Goal: Information Seeking & Learning: Learn about a topic

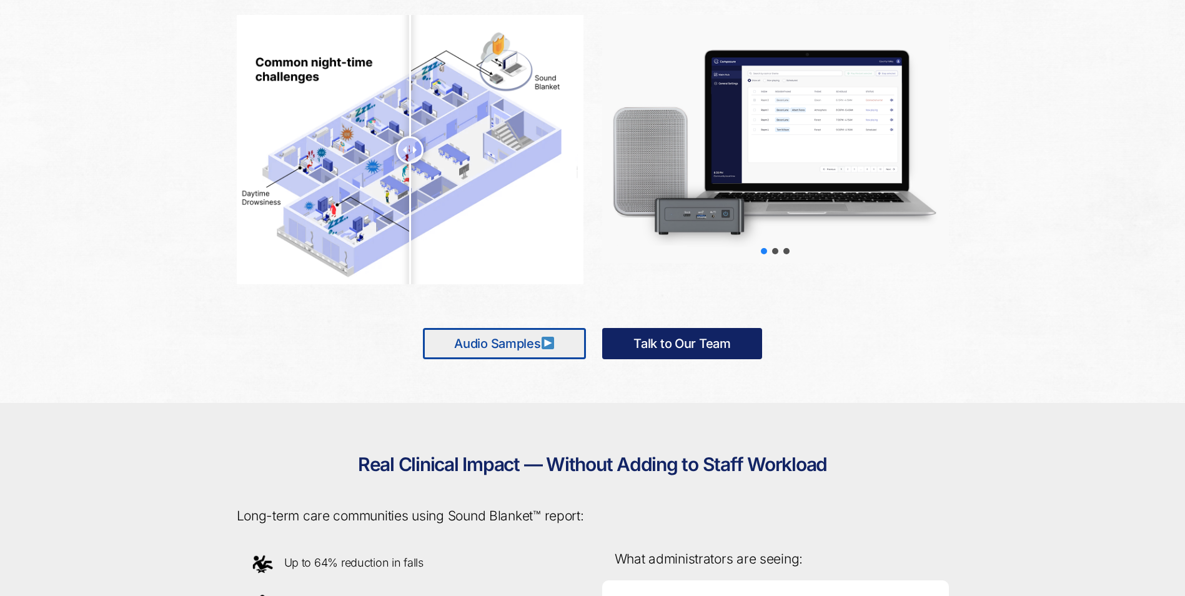
scroll to position [666, 0]
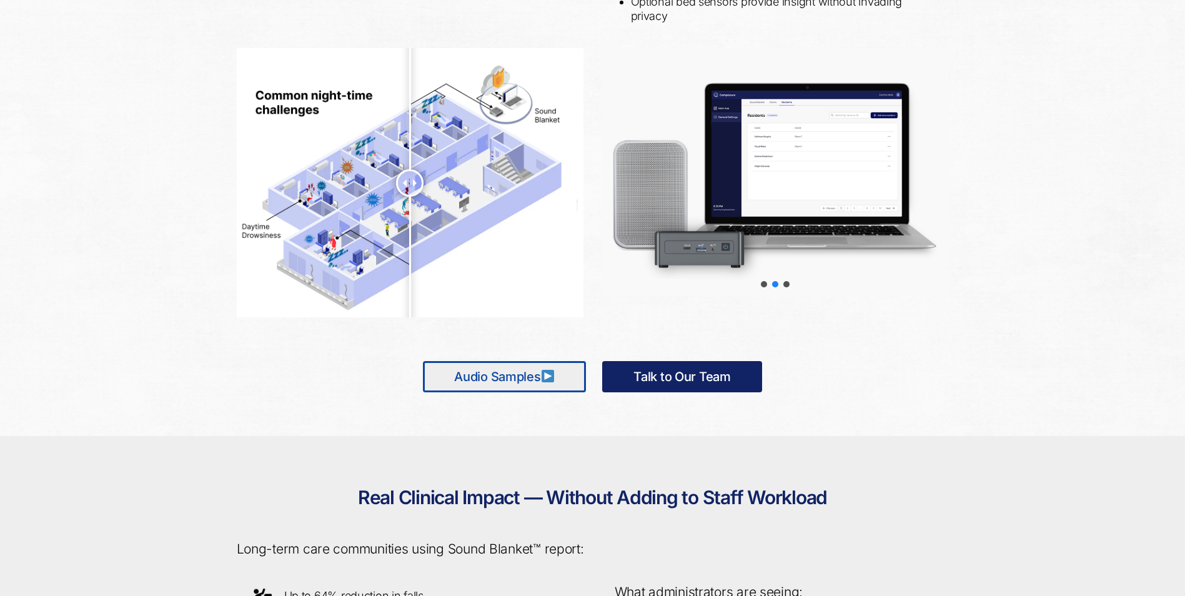
click at [548, 378] on img at bounding box center [547, 376] width 12 height 12
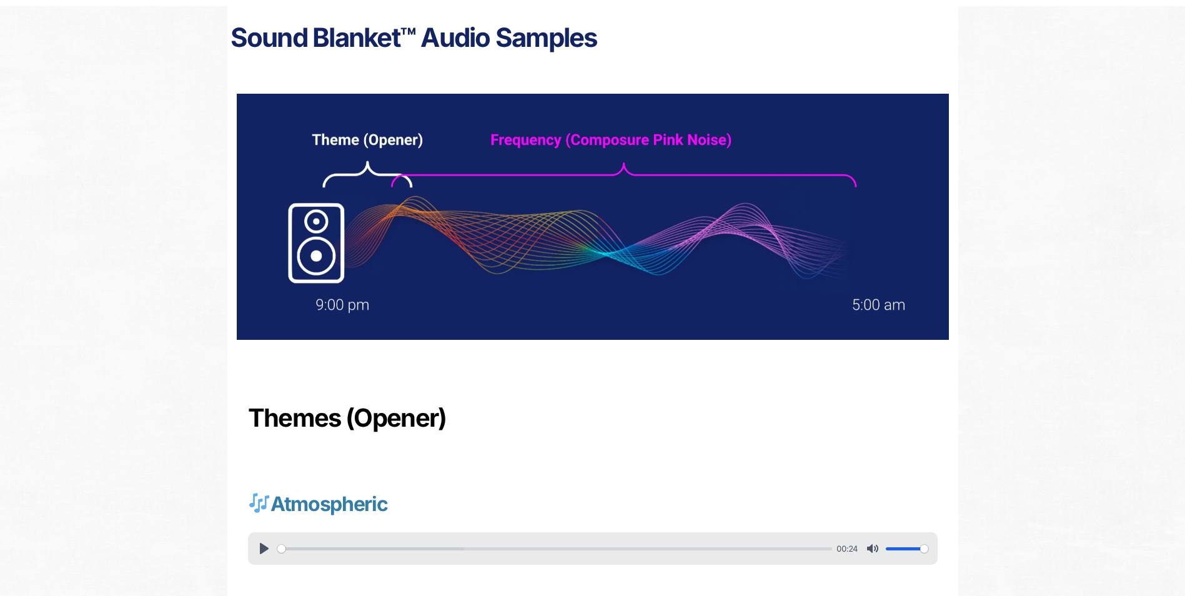
scroll to position [125, 0]
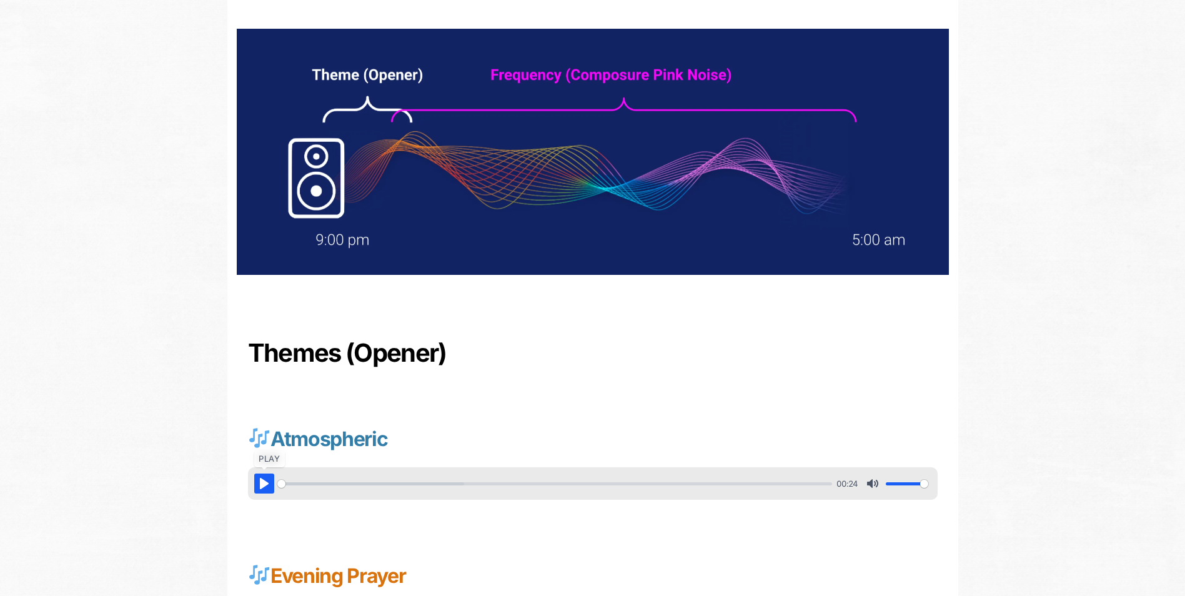
click at [258, 485] on button "Pause Play" at bounding box center [264, 483] width 20 height 20
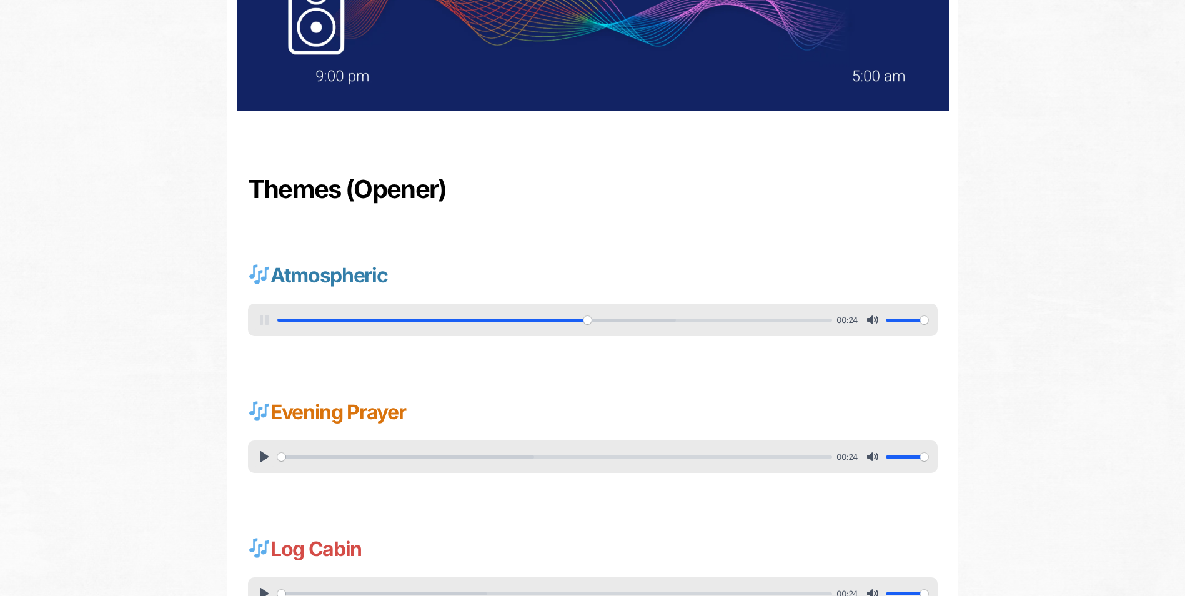
scroll to position [312, 0]
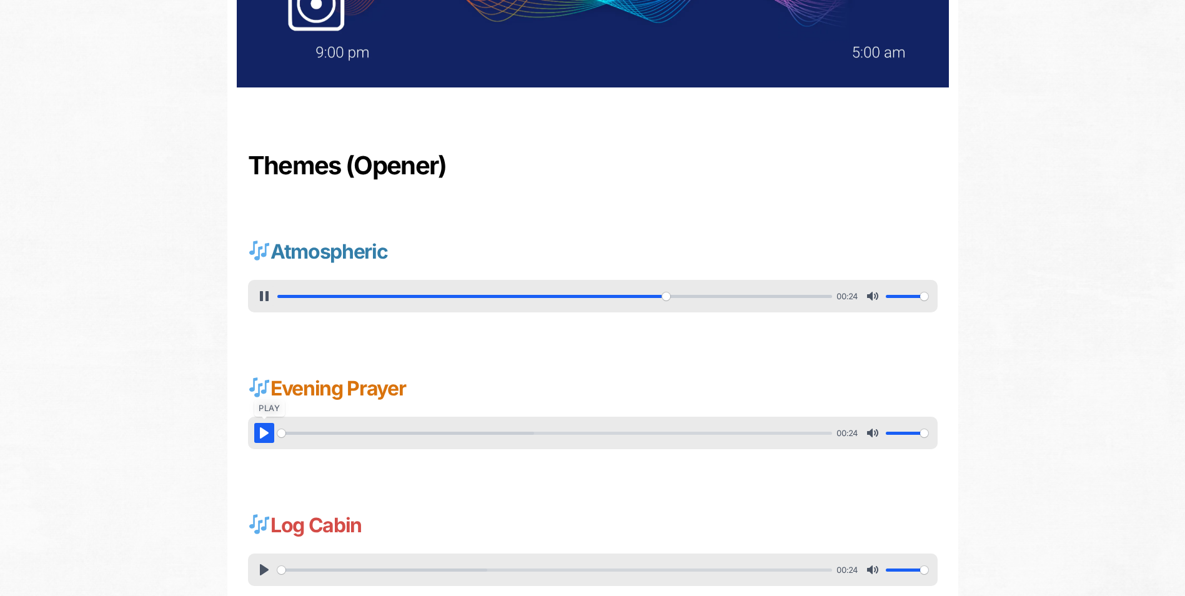
click at [260, 433] on button "Pause Play" at bounding box center [264, 433] width 20 height 20
type input "71.06"
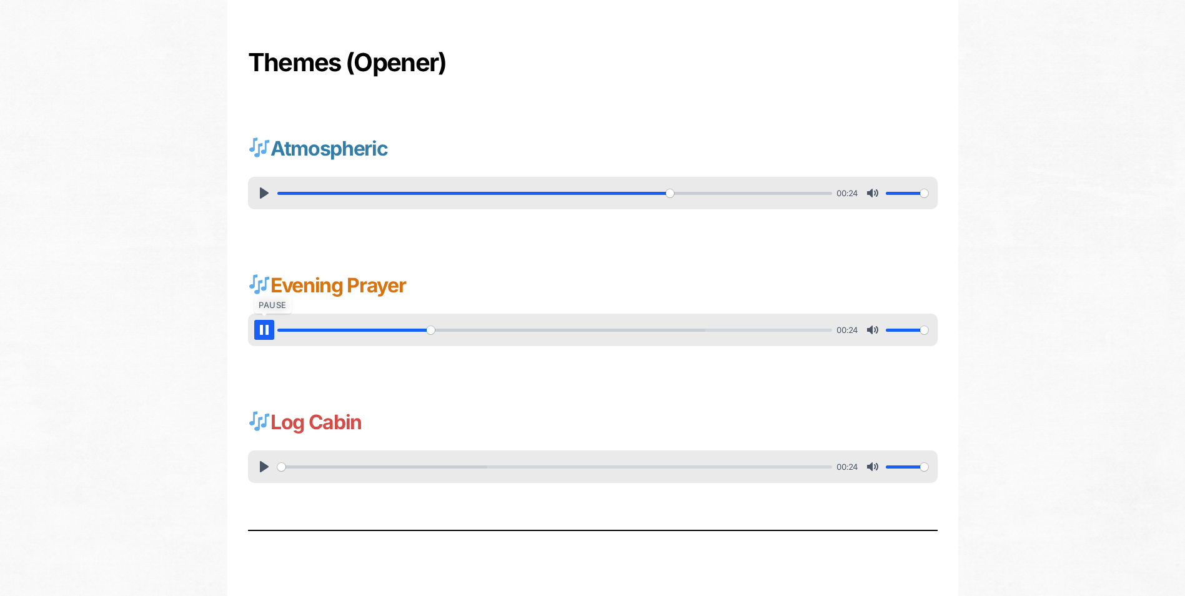
scroll to position [437, 0]
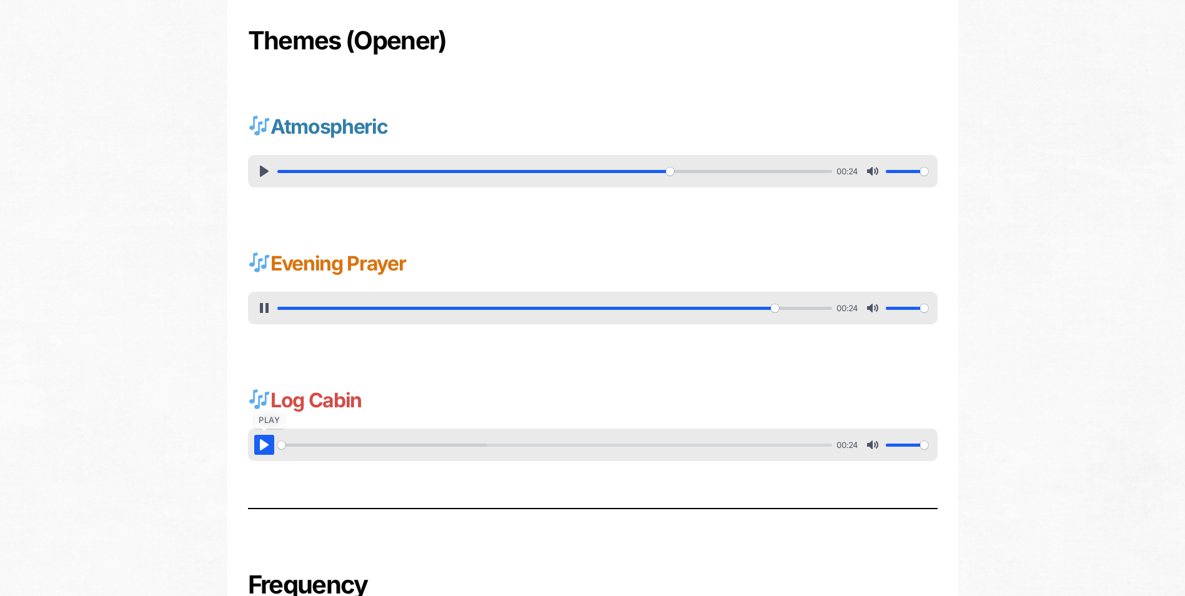
click at [260, 441] on button "Pause Play" at bounding box center [264, 445] width 20 height 20
type input "90.58"
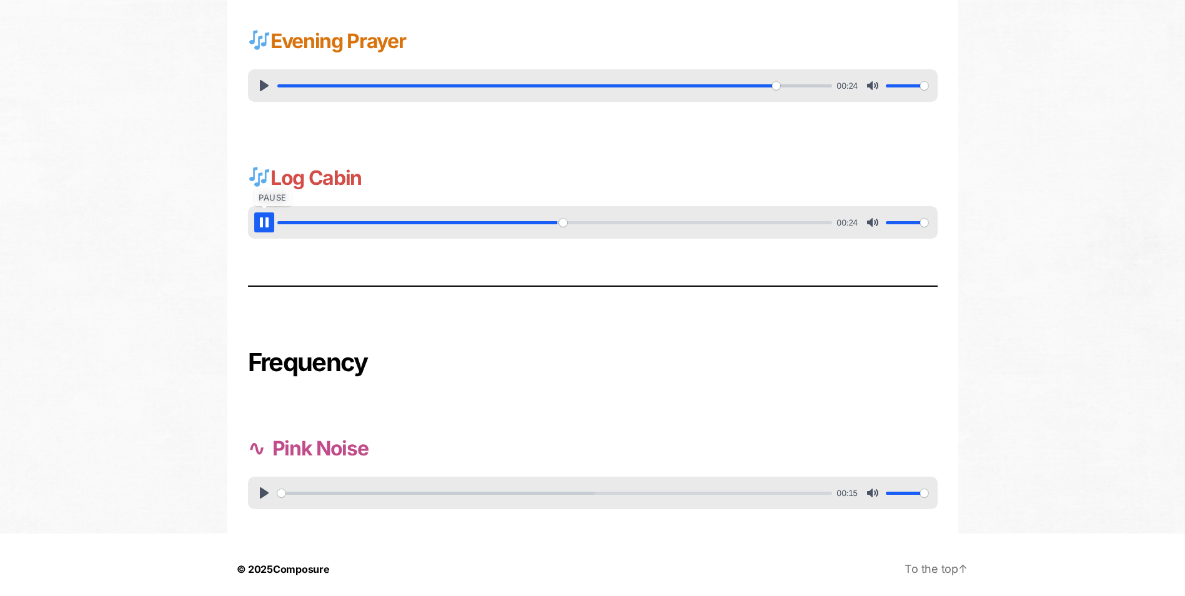
scroll to position [668, 0]
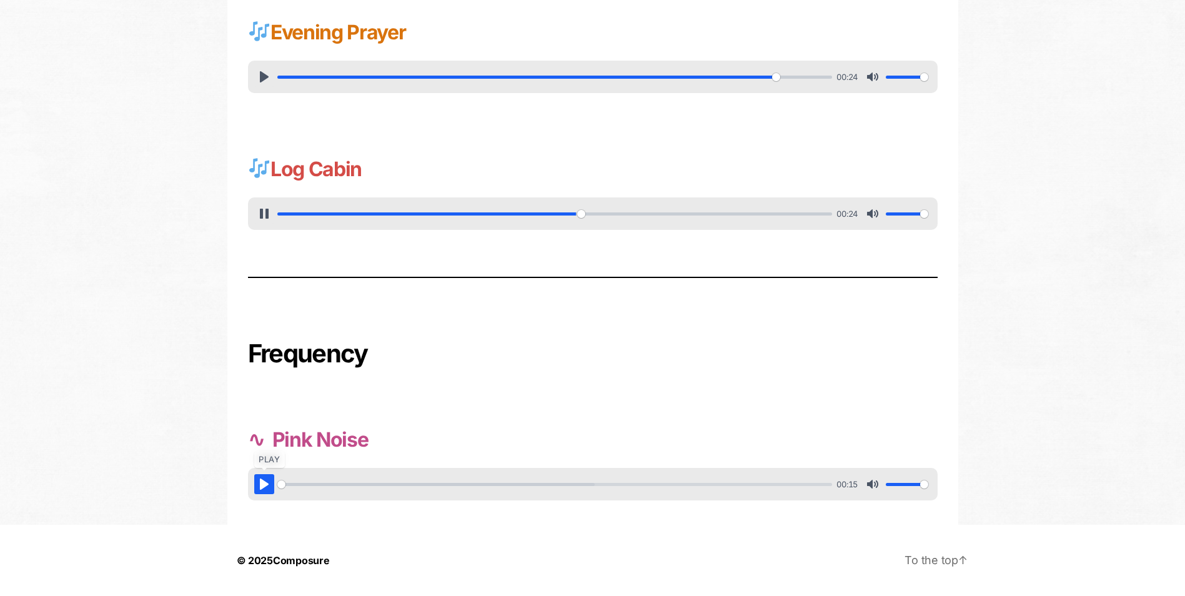
click at [266, 483] on button "Pause Play" at bounding box center [264, 484] width 20 height 20
type input "55.07"
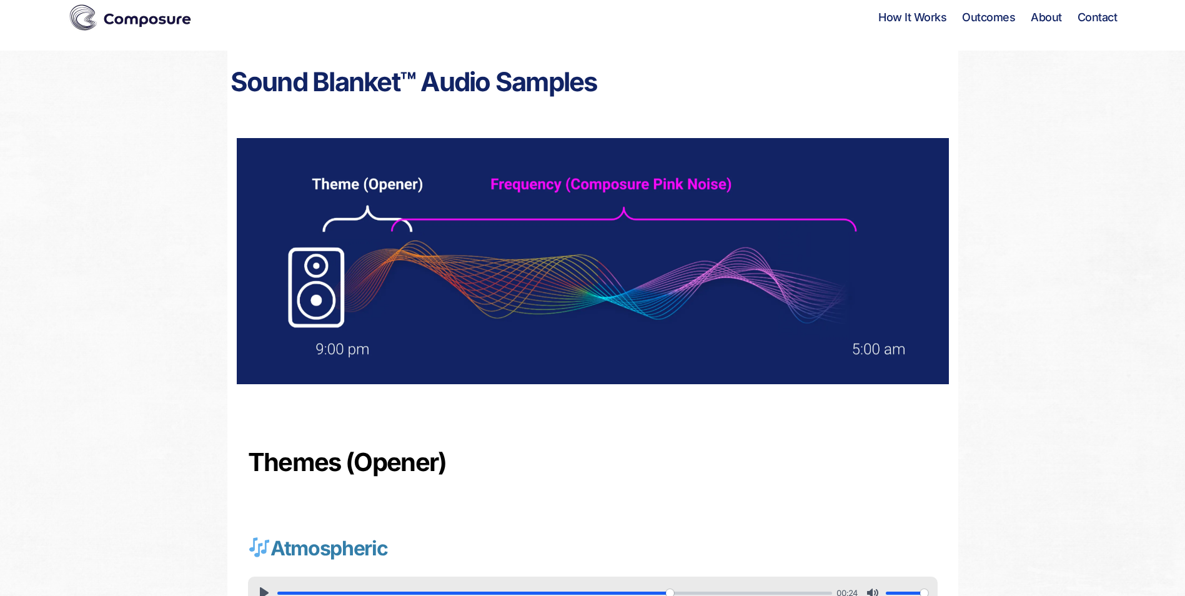
scroll to position [0, 0]
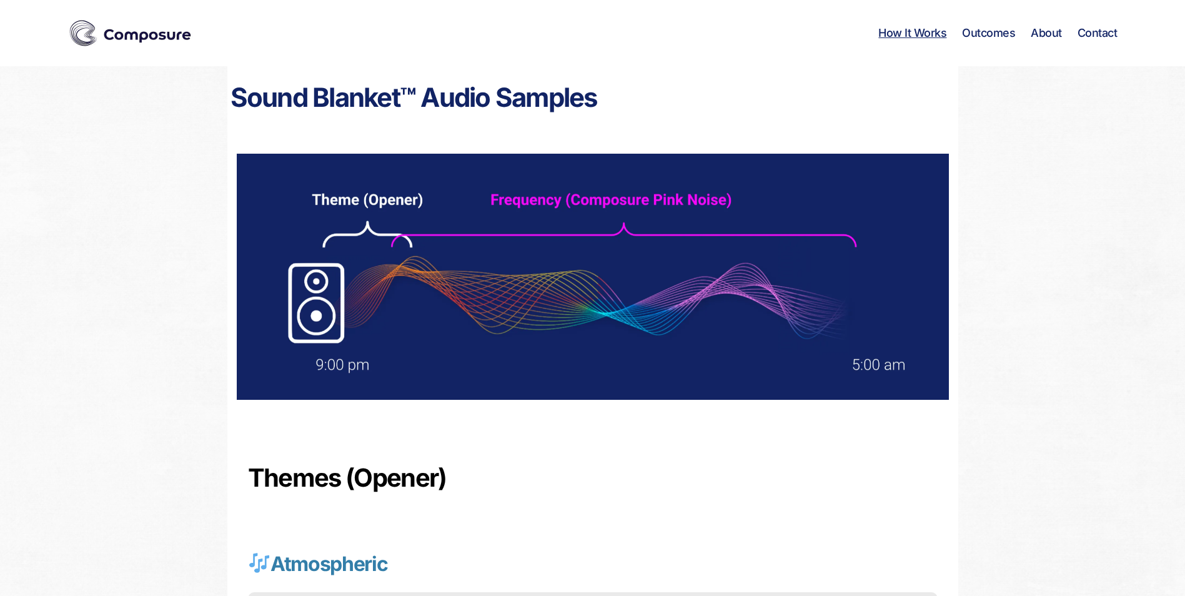
click at [896, 29] on link "How It Works" at bounding box center [912, 33] width 68 height 14
type input "76.83"
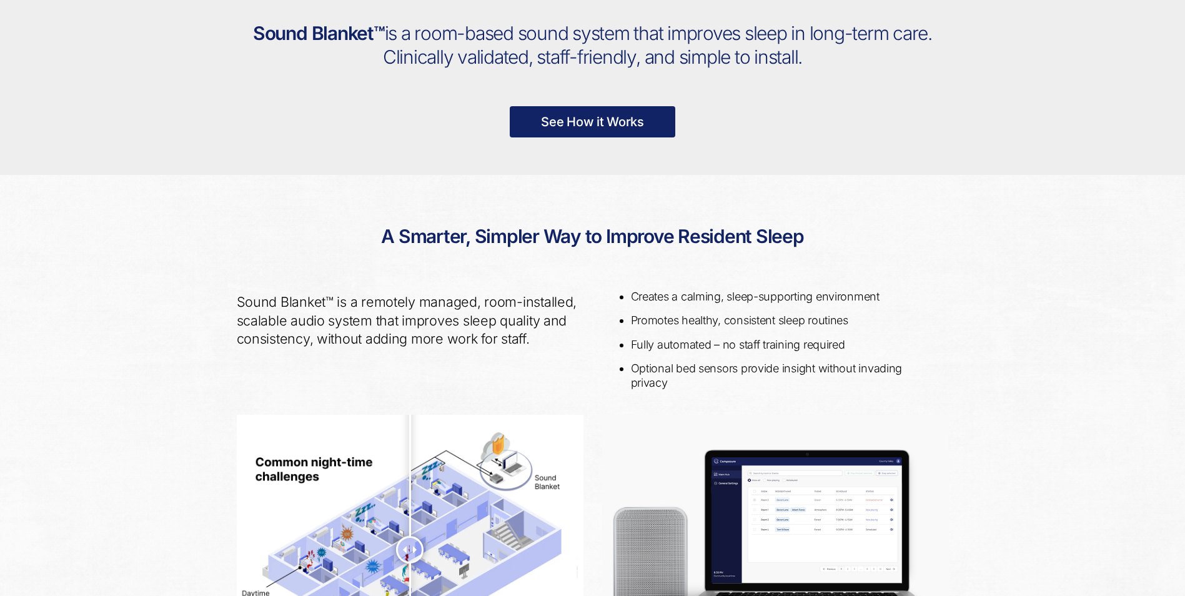
scroll to position [267, 0]
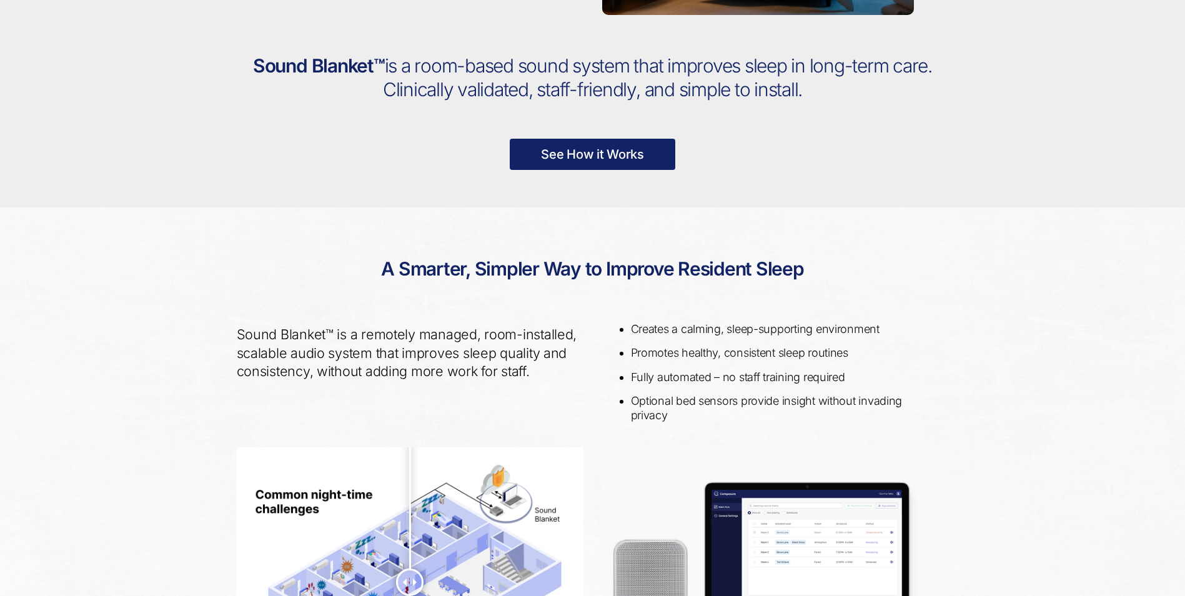
click at [611, 152] on link "See How it Works" at bounding box center [593, 154] width 166 height 31
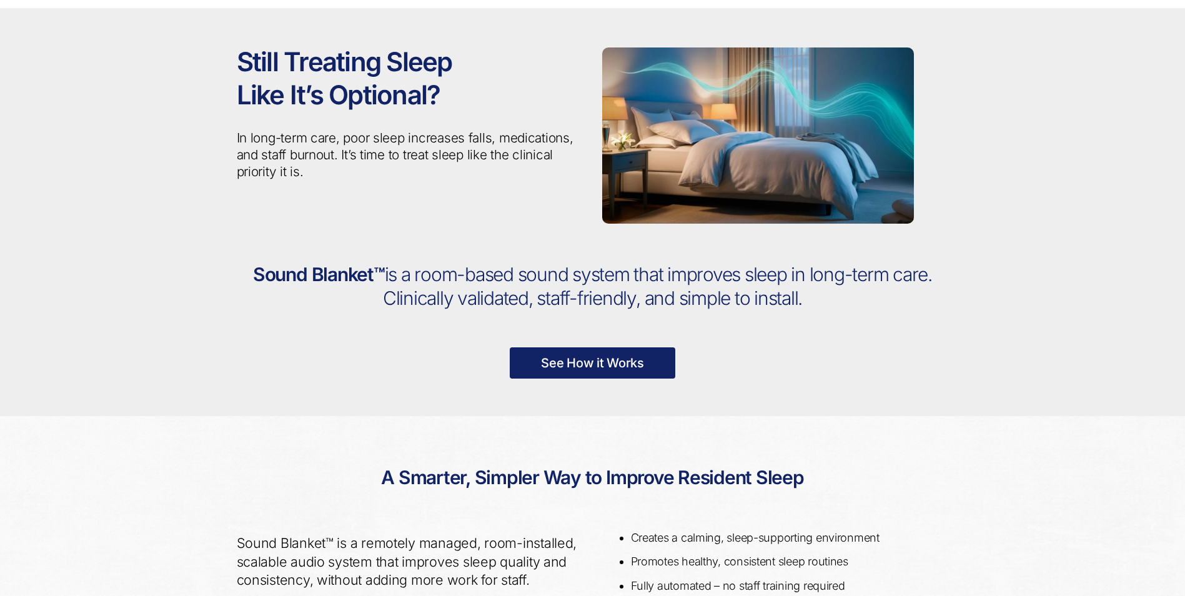
scroll to position [0, 0]
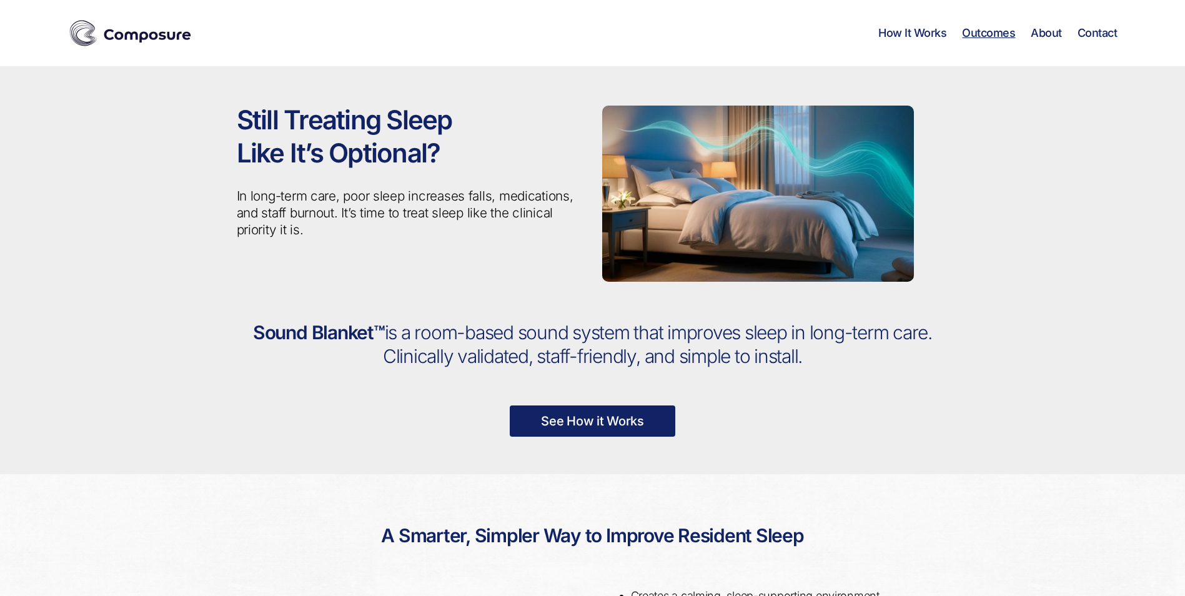
click at [976, 36] on link "Outcomes" at bounding box center [988, 33] width 53 height 14
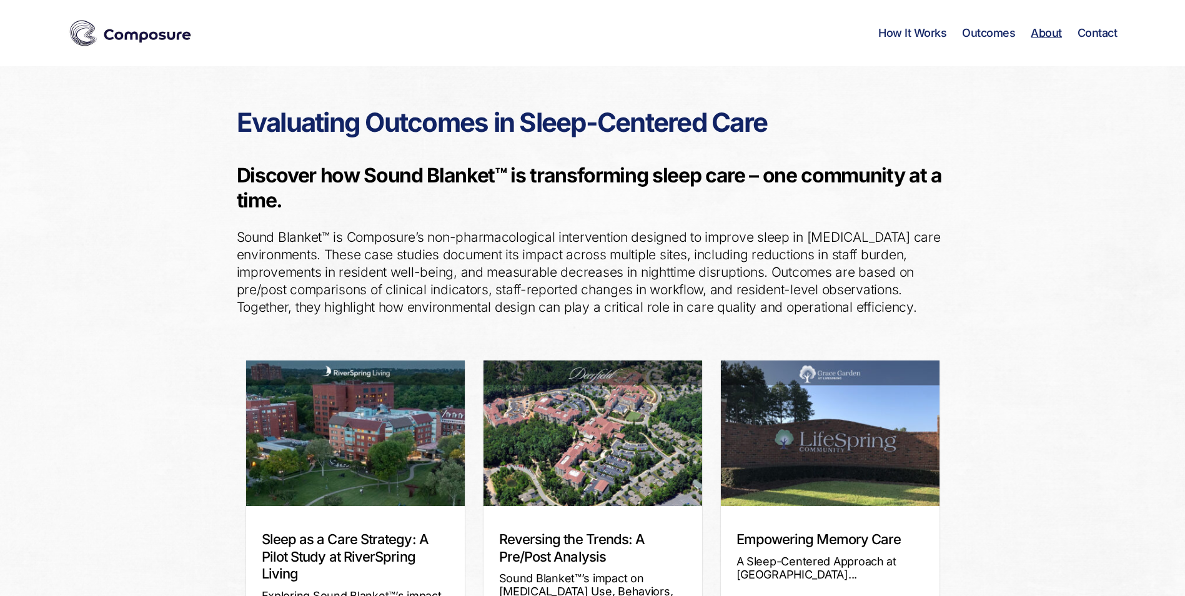
click at [1050, 29] on link "About" at bounding box center [1045, 33] width 31 height 14
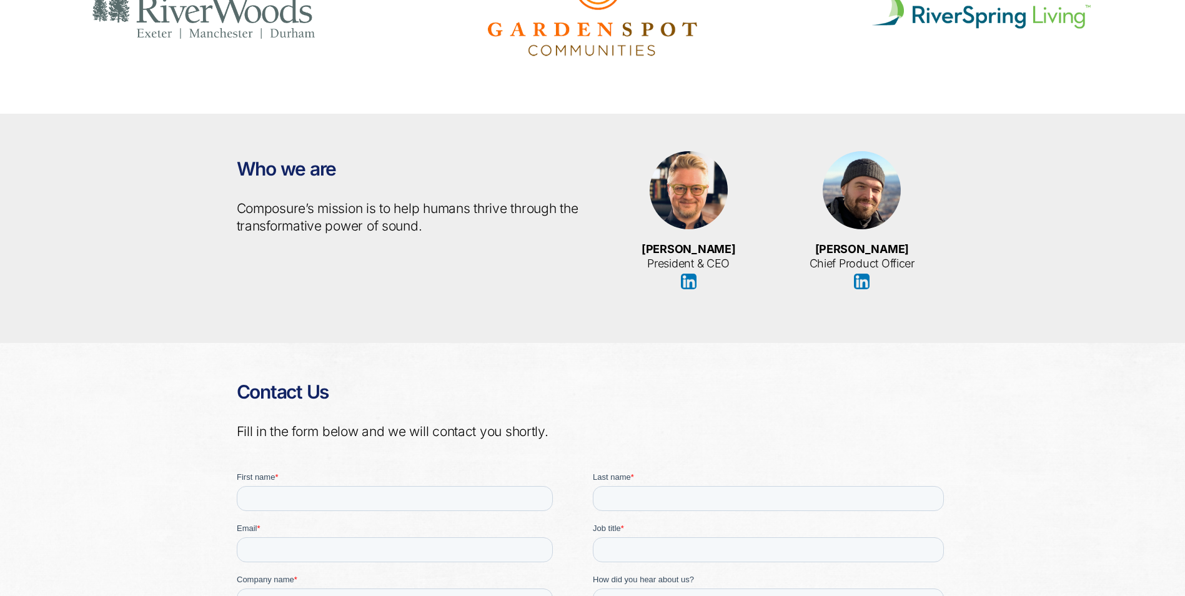
scroll to position [2468, 0]
